Goal: Find specific page/section: Find specific page/section

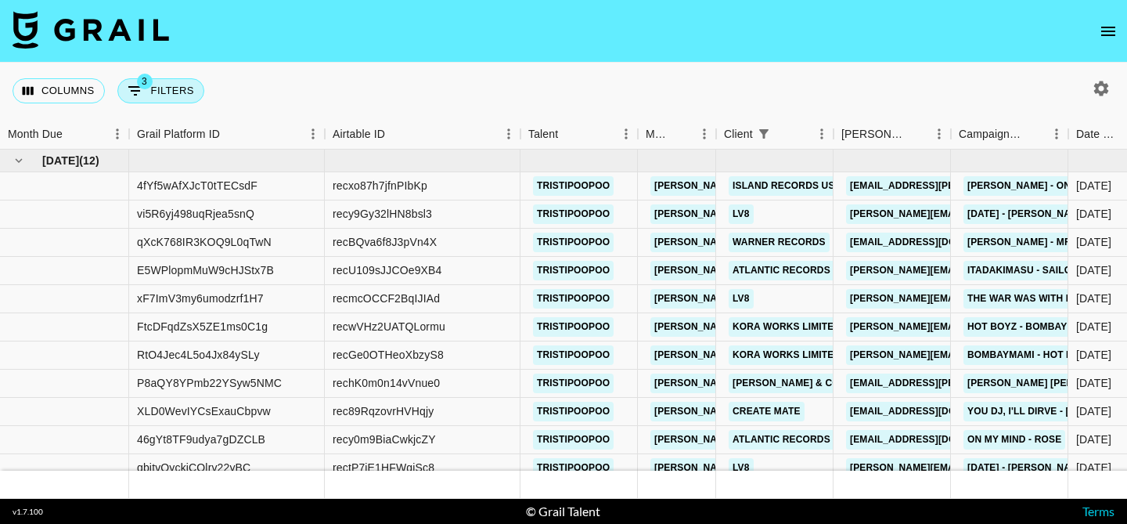
click at [166, 87] on button "3 Filters" at bounding box center [160, 90] width 87 height 25
select select "clientId"
select select "isNot"
select select "monthDue2"
select select "not"
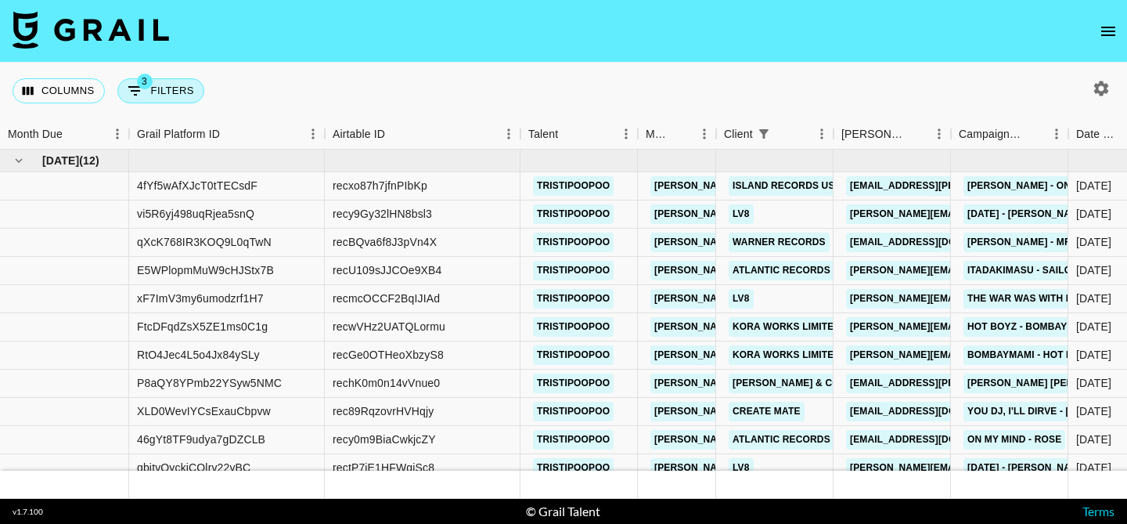
select select "Jul '25"
select select "monthDue2"
select select "not"
select select "Aug '25"
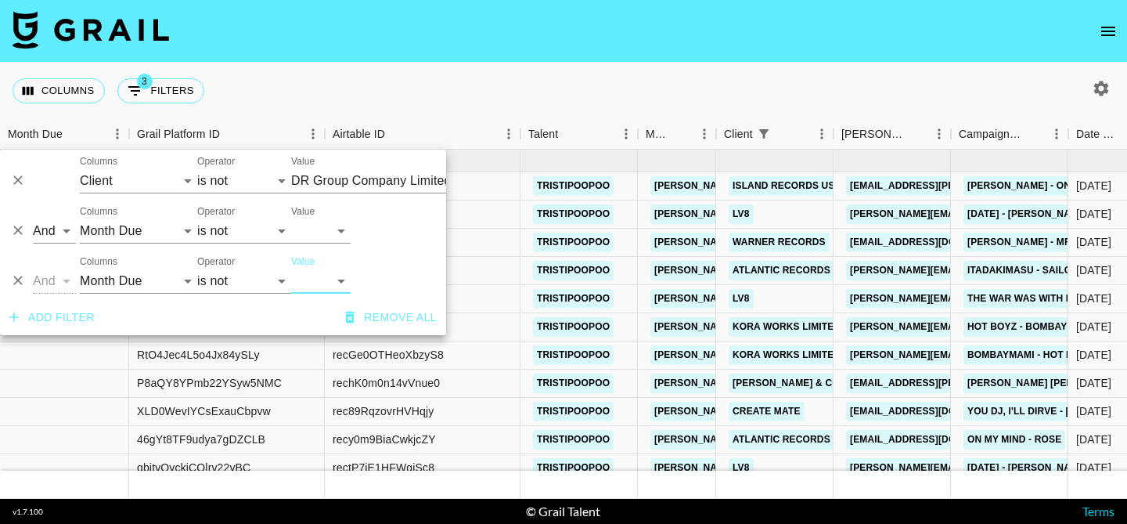
click at [42, 307] on button "Add filter" at bounding box center [52, 317] width 98 height 29
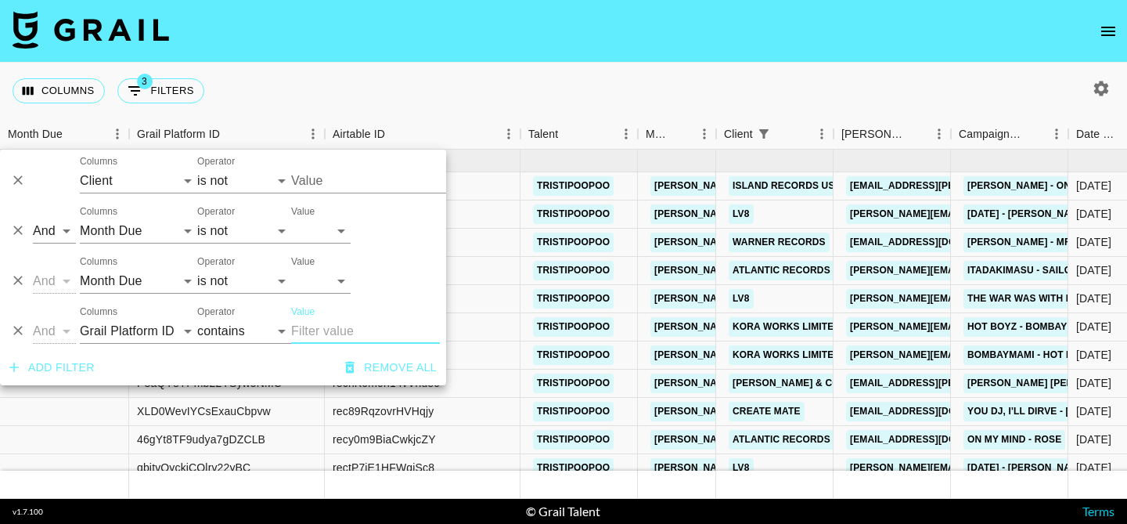
type input "DR Group Company Limited (Darry Ring Hong Kong)"
click at [132, 327] on select "Grail Platform ID Airtable ID Talent Manager Client Booker Campaign (Type) Date…" at bounding box center [138, 331] width 117 height 25
select select "monthDue2"
click at [252, 330] on select "is is not is any of" at bounding box center [244, 331] width 94 height 25
select select "not"
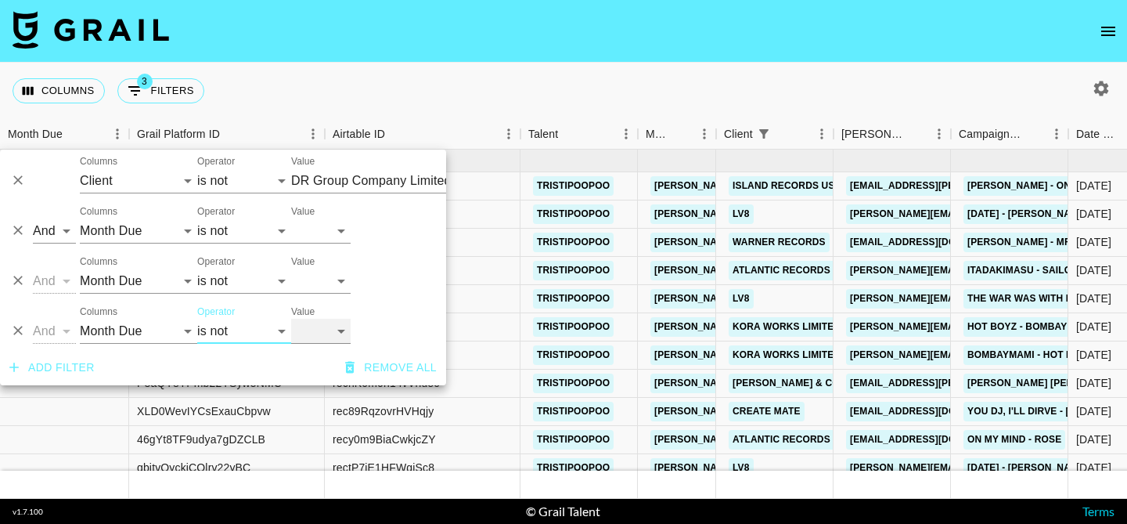
click at [316, 334] on select "Sep '26 Aug '26 Jul '26 Jun '26 May '26 Apr '26 Mar '26 Feb '26 Jan '26 Dec '25…" at bounding box center [321, 331] width 60 height 25
select select "Jun '25"
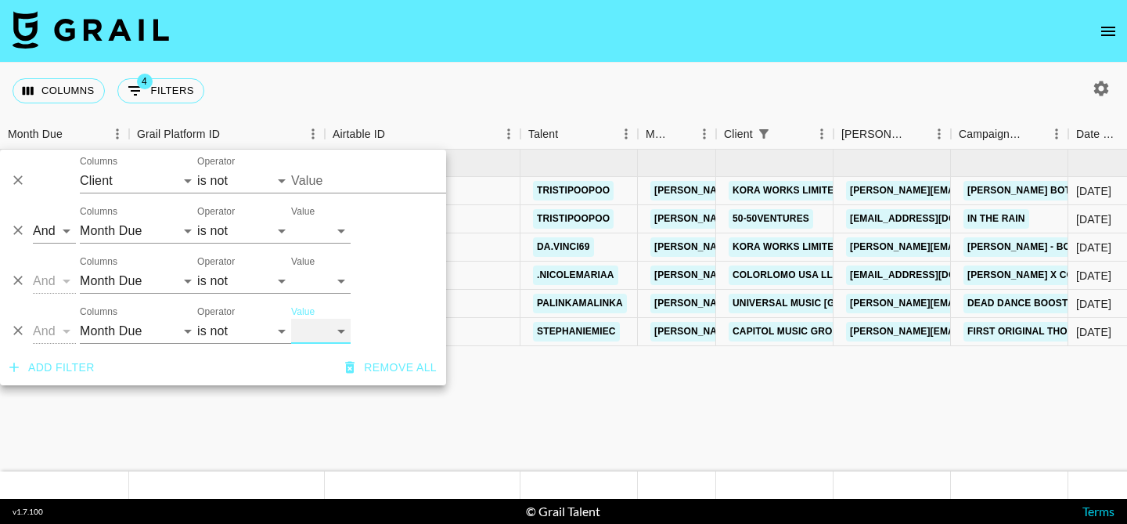
type input "DR Group Company Limited (Darry Ring Hong Kong)"
click at [582, 78] on div "Columns 4 Filters + Booking" at bounding box center [563, 91] width 1127 height 56
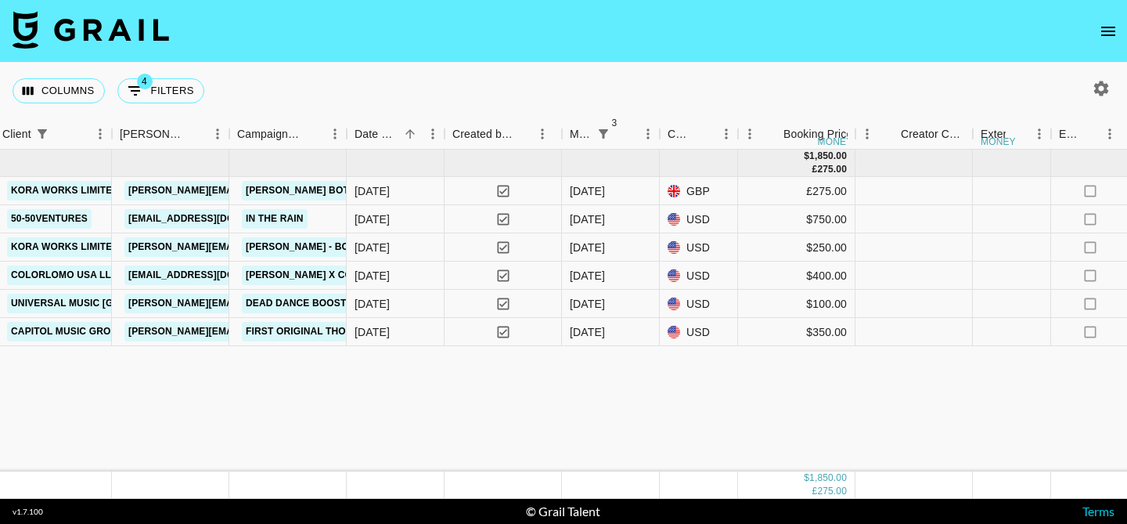
scroll to position [0, 716]
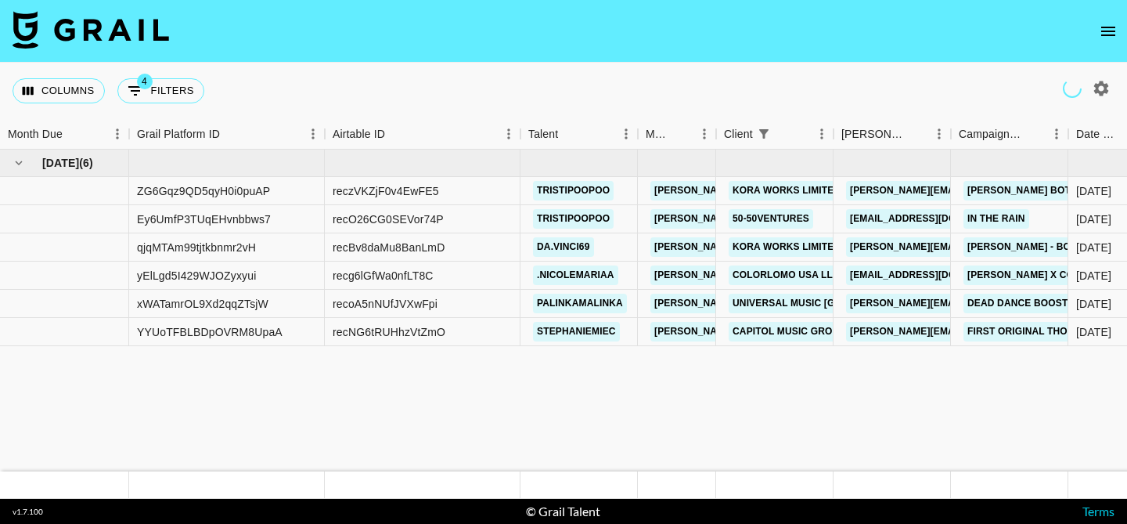
click at [1115, 34] on icon "open drawer" at bounding box center [1108, 31] width 19 height 19
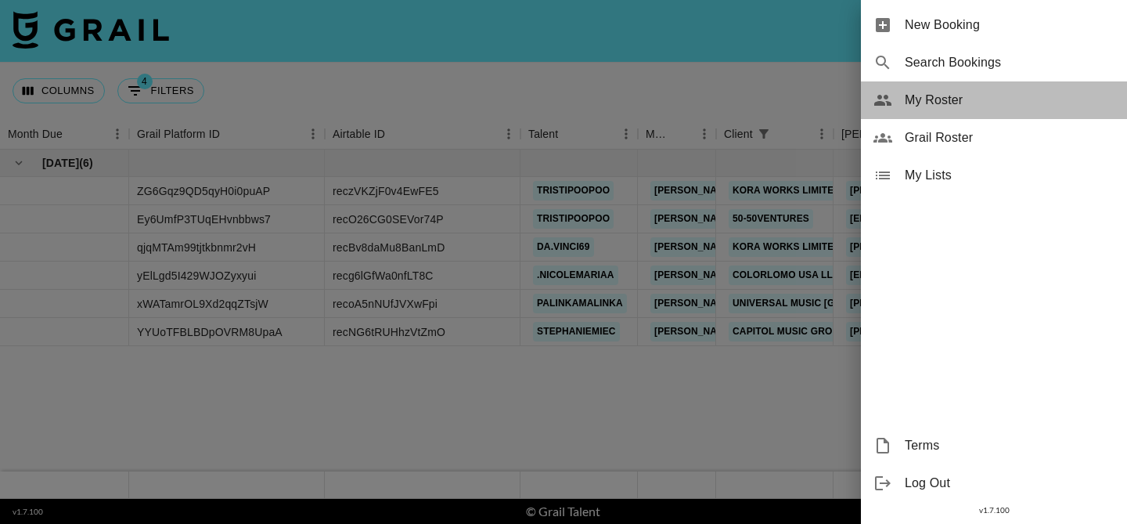
click at [927, 103] on span "My Roster" at bounding box center [1010, 100] width 210 height 19
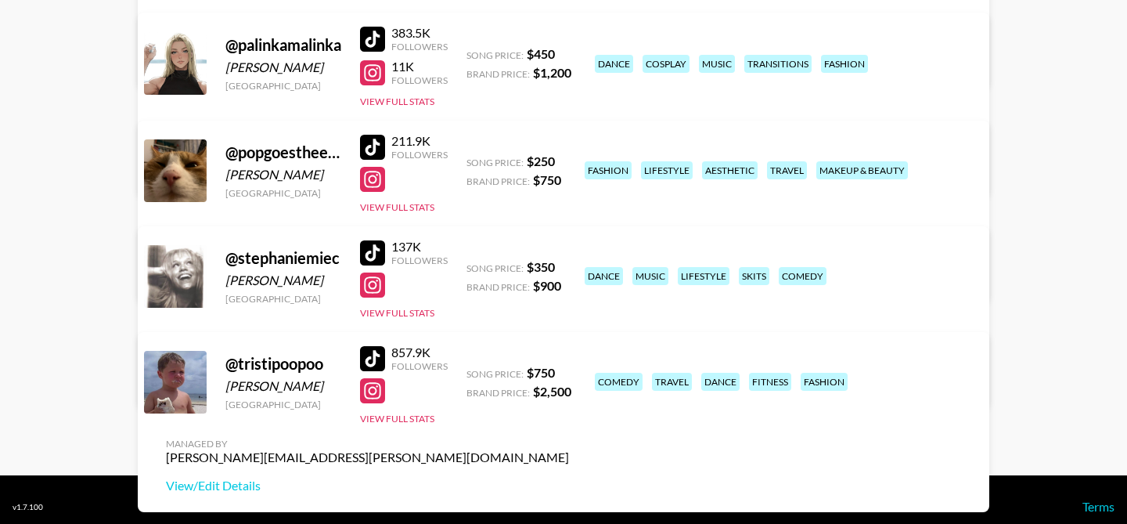
scroll to position [876, 0]
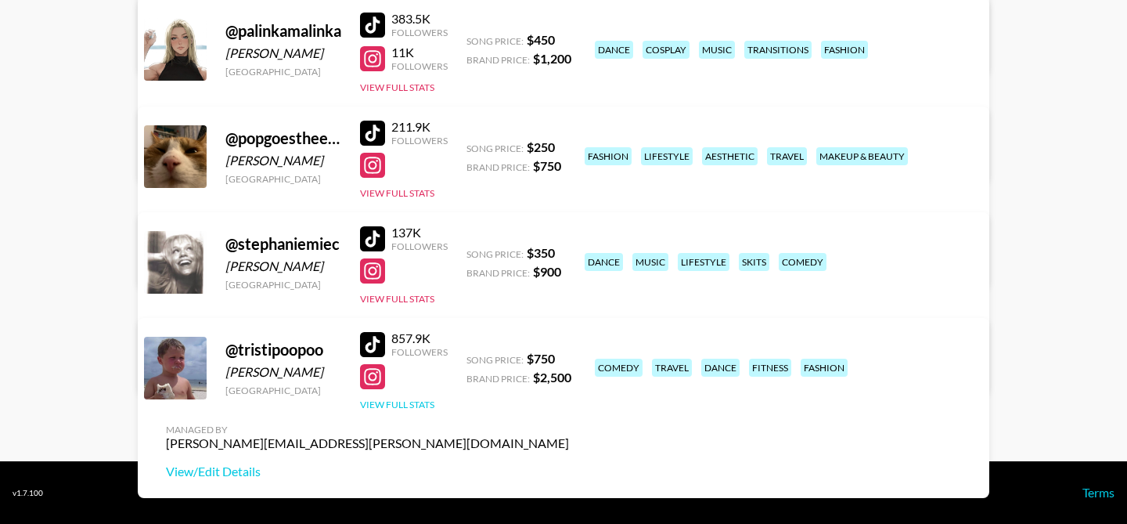
click at [396, 407] on button "View Full Stats" at bounding box center [397, 405] width 74 height 12
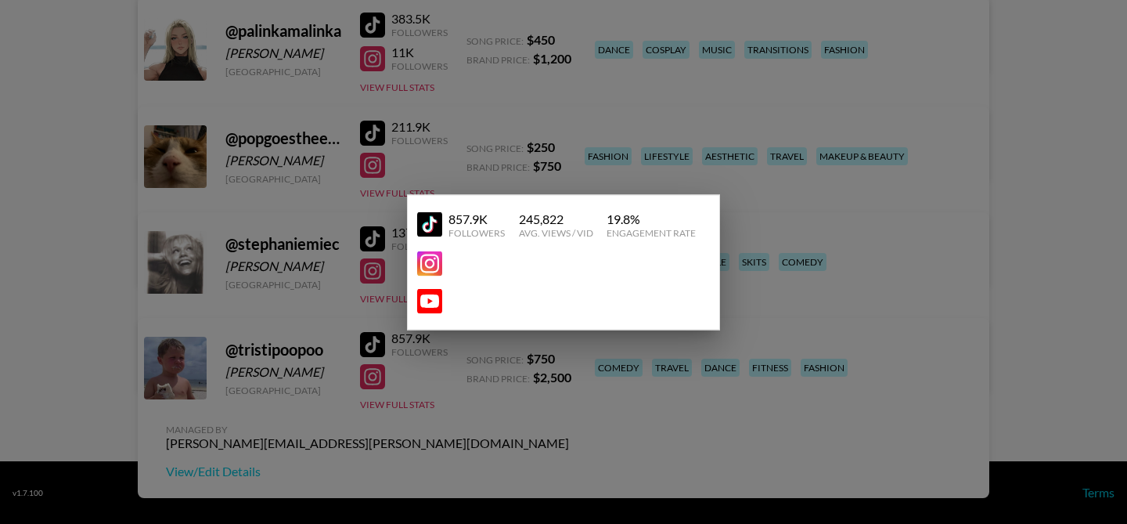
click at [436, 361] on div at bounding box center [563, 262] width 1127 height 524
